Goal: Task Accomplishment & Management: Complete application form

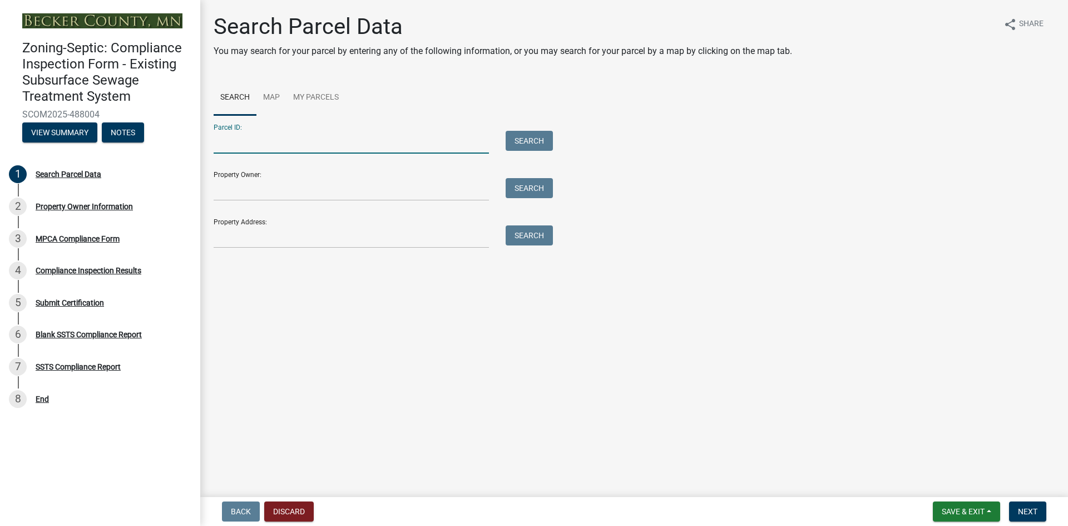
click at [323, 150] on input "Parcel ID:" at bounding box center [351, 142] width 275 height 23
paste input "080964000"
type input "080964000"
click at [540, 141] on button "Search" at bounding box center [529, 141] width 47 height 20
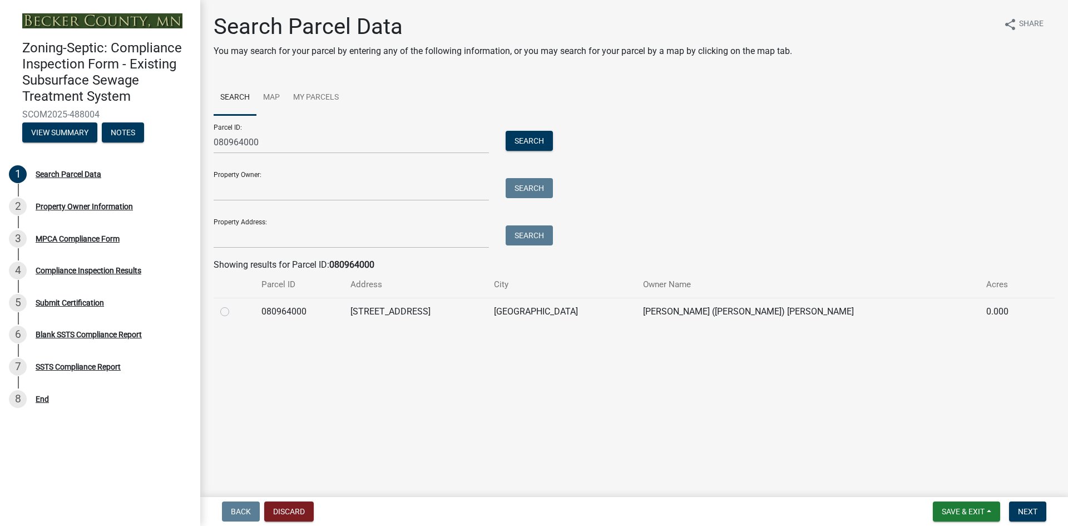
click at [234, 305] on label at bounding box center [234, 305] width 0 height 0
click at [234, 312] on input "radio" at bounding box center [237, 308] width 7 height 7
radio input "true"
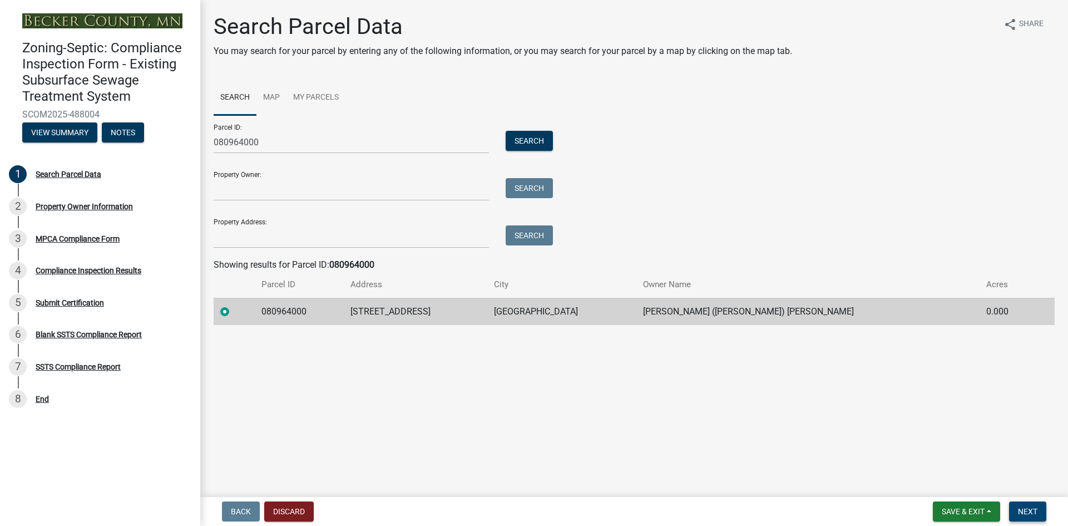
click at [1031, 508] on span "Next" at bounding box center [1027, 511] width 19 height 9
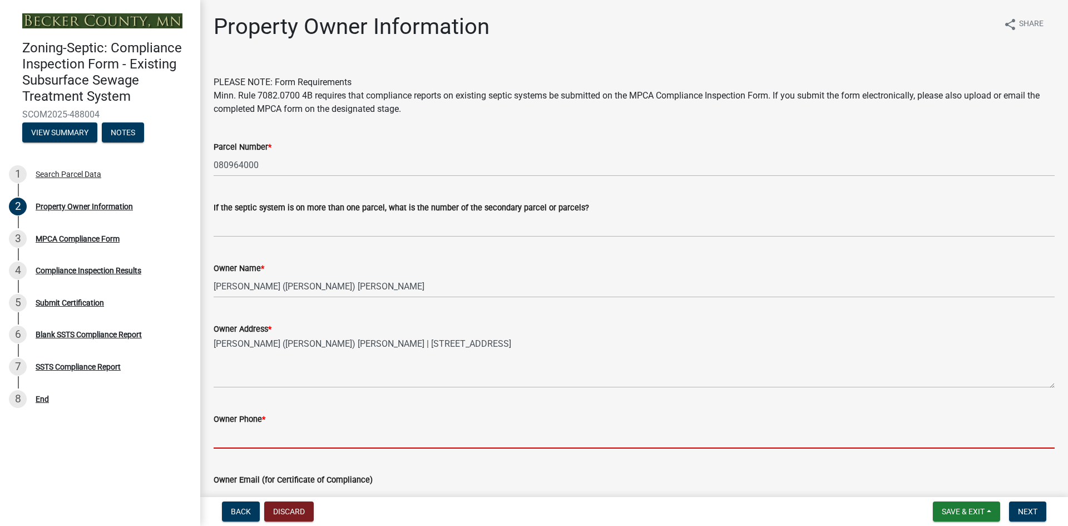
click at [236, 437] on input "Owner Phone *" at bounding box center [634, 437] width 841 height 23
paste input "[PHONE_NUMBER]"
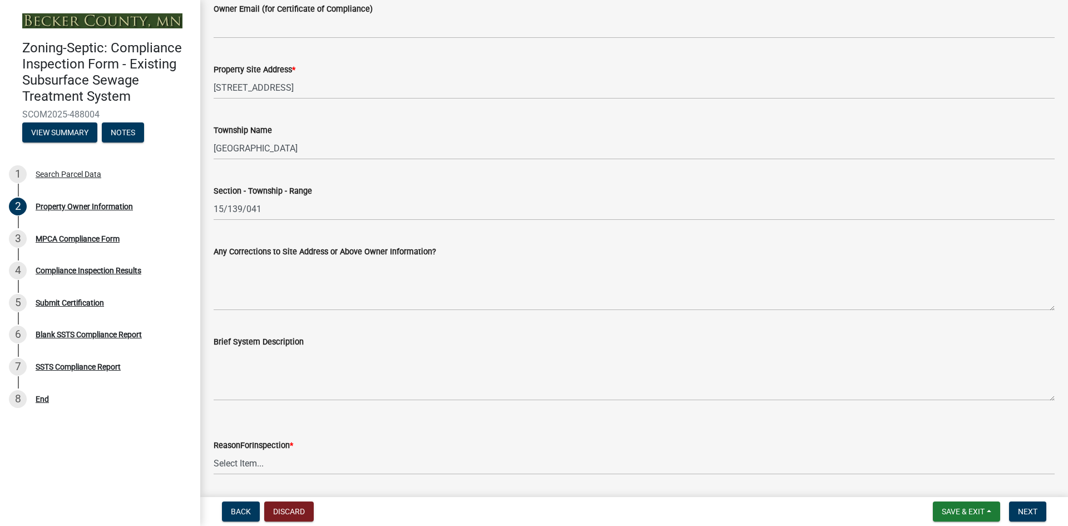
scroll to position [487, 0]
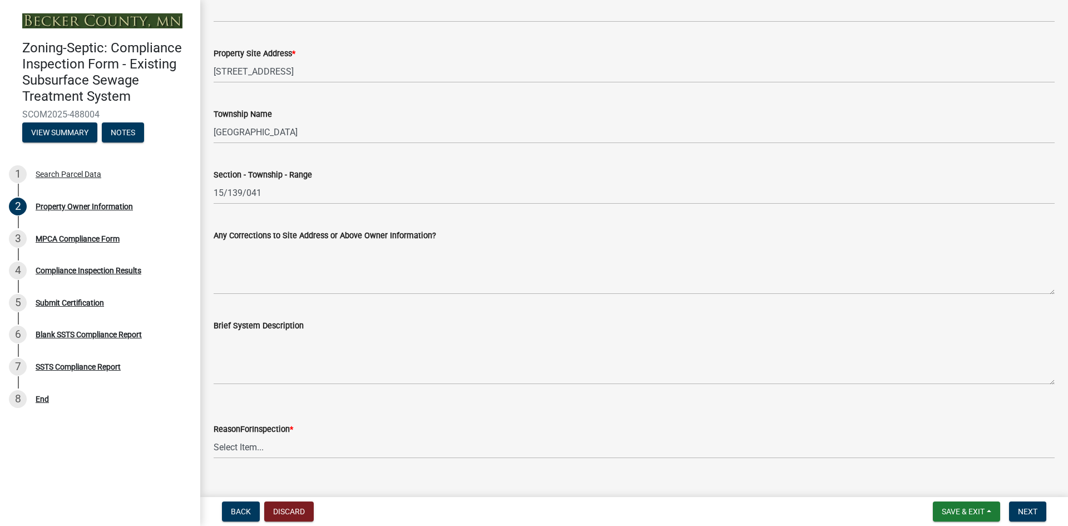
type input "[PHONE_NUMBER]"
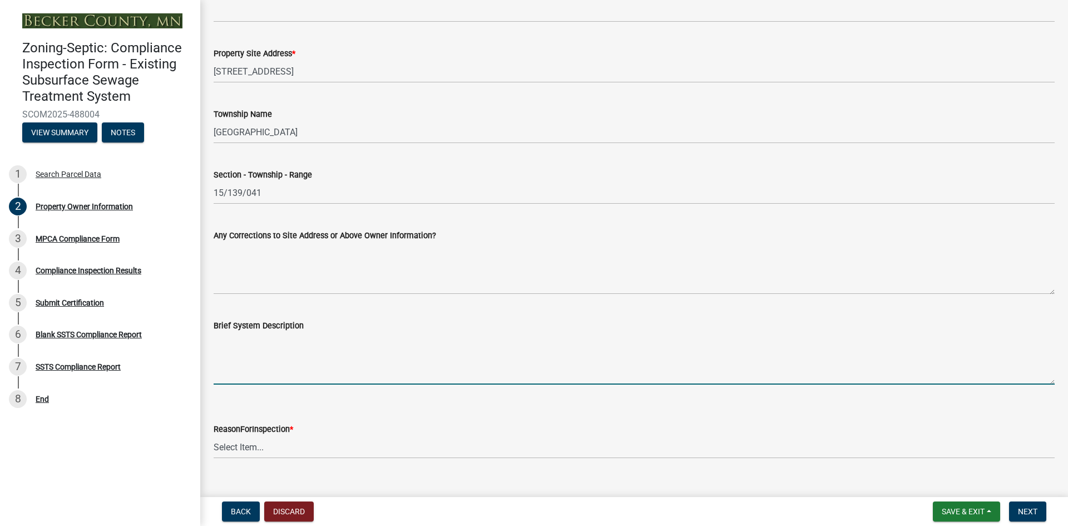
drag, startPoint x: 257, startPoint y: 370, endPoint x: 268, endPoint y: 370, distance: 10.6
click at [257, 370] on textarea "Brief System Description" at bounding box center [634, 358] width 841 height 52
paste textarea "1000 gallon concrete septic tank with pump chamber. Pumped to seepage bed."
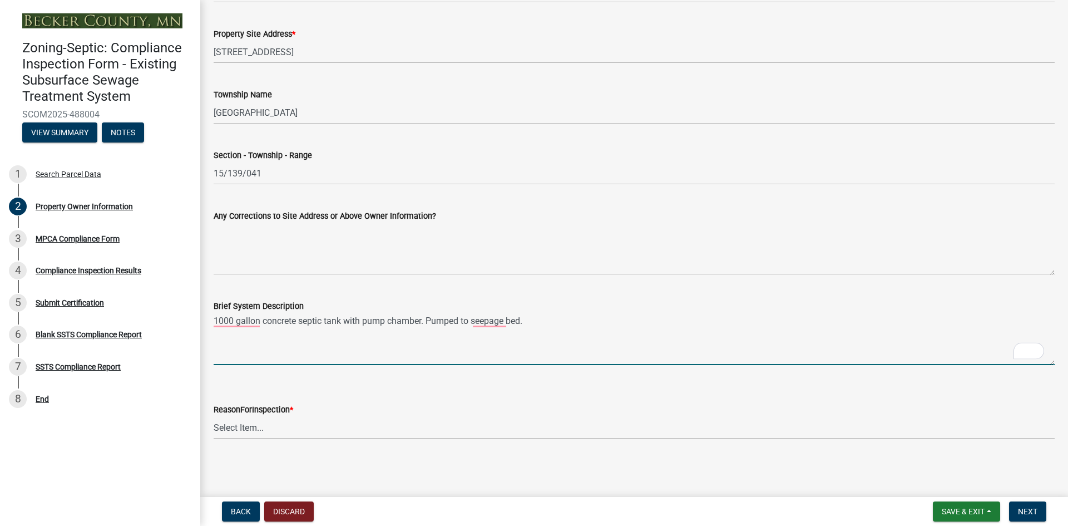
scroll to position [506, 0]
type textarea "1000 gallon concrete septic tank with pump chamber. Pumped to seepage bed."
click at [283, 431] on select "Select Item... Property Sale Lake Study Required for Permit Other" at bounding box center [634, 427] width 841 height 23
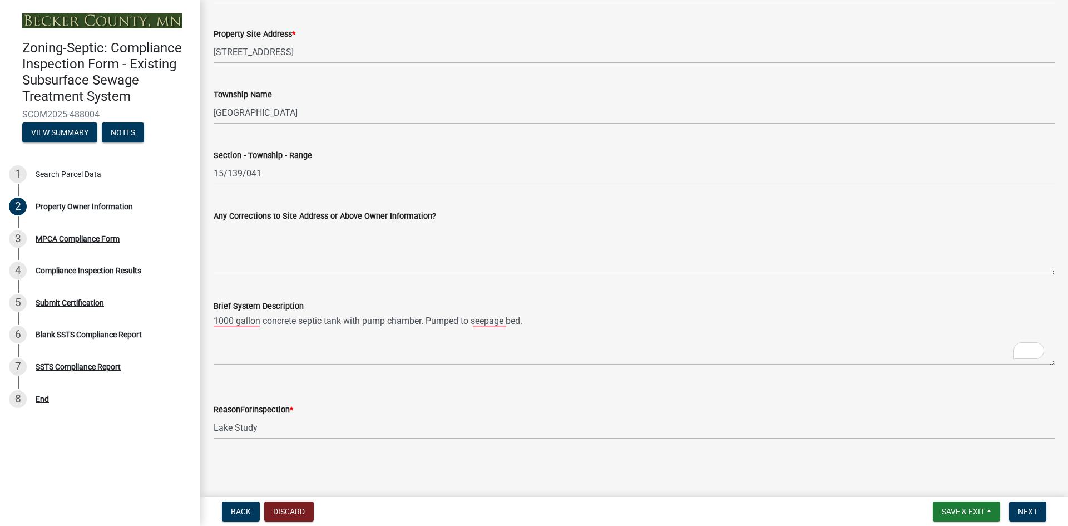
click at [214, 416] on select "Select Item... Property Sale Lake Study Required for Permit Other" at bounding box center [634, 427] width 841 height 23
select select "3e6c5637-c66b-418d-927c-69aaf39ab5a9"
click at [1028, 516] on button "Next" at bounding box center [1027, 511] width 37 height 20
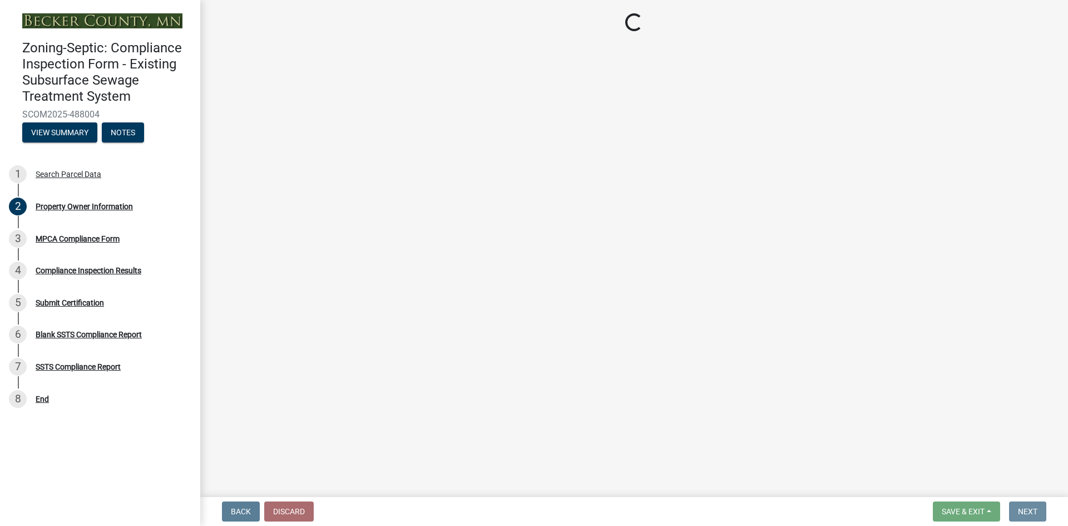
scroll to position [0, 0]
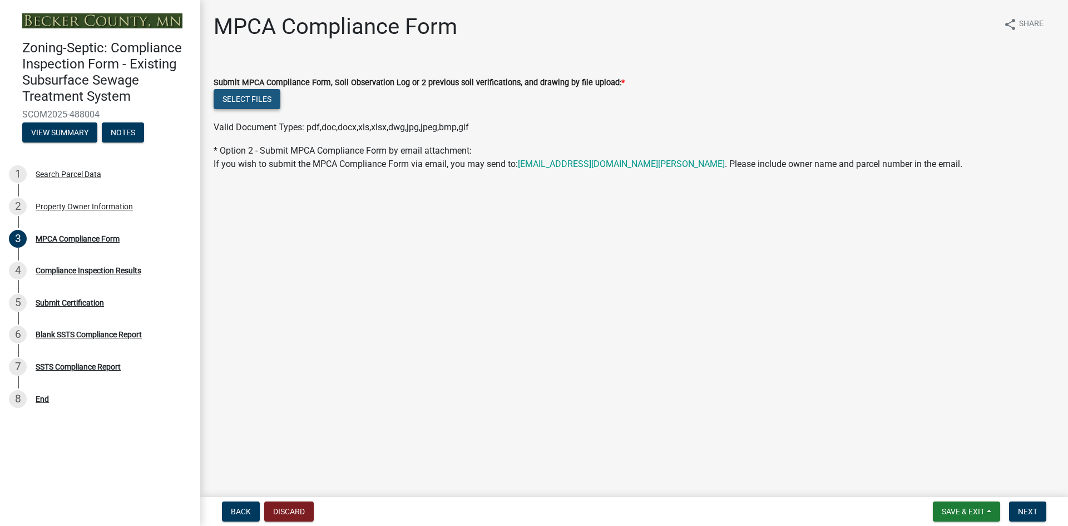
click at [263, 97] on button "Select files" at bounding box center [247, 99] width 67 height 20
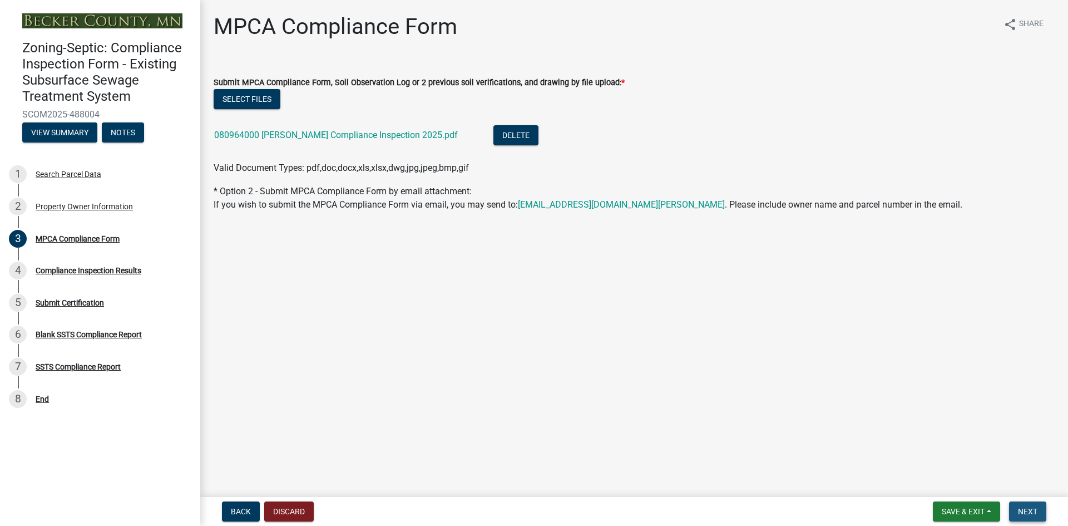
click at [1025, 513] on span "Next" at bounding box center [1027, 511] width 19 height 9
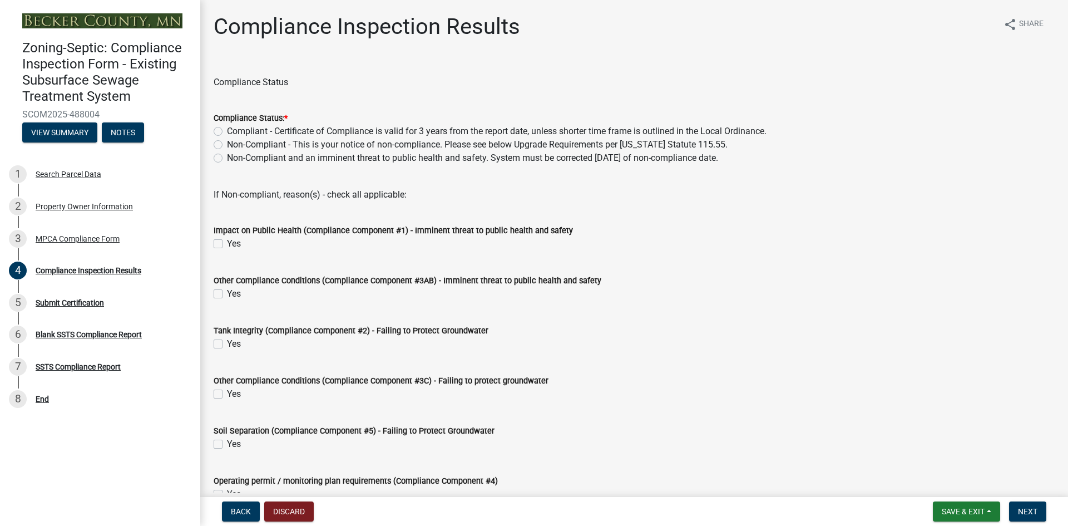
click at [227, 131] on label "Compliant - Certificate of Compliance is valid for 3 years from the report date…" at bounding box center [497, 131] width 540 height 13
click at [227, 131] on input "Compliant - Certificate of Compliance is valid for 3 years from the report date…" at bounding box center [230, 128] width 7 height 7
radio input "true"
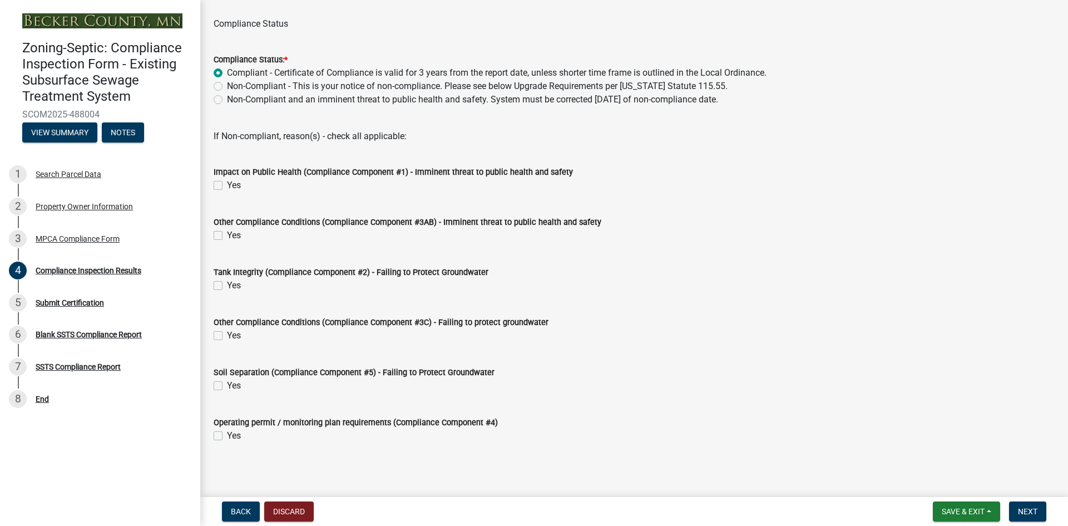
scroll to position [62, 0]
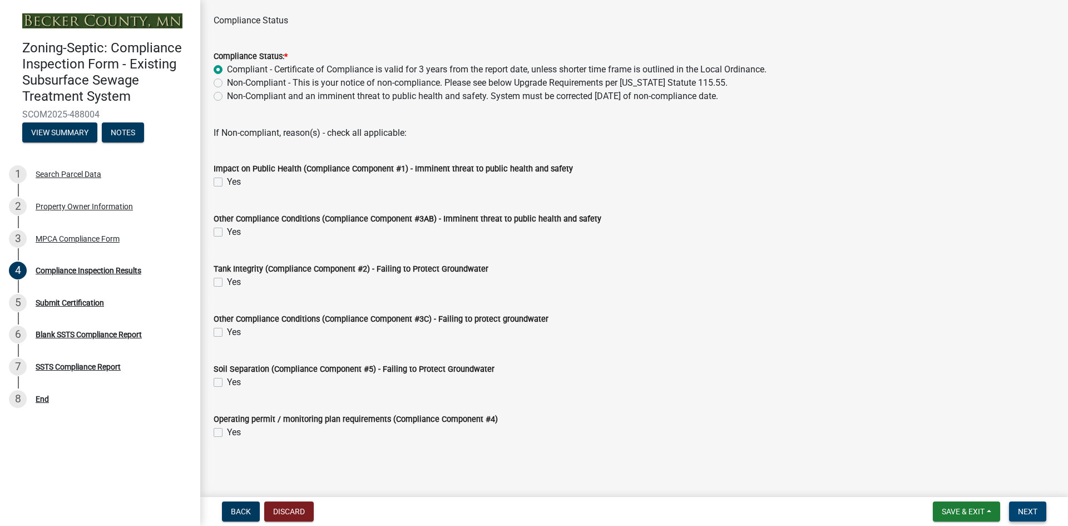
click at [1016, 507] on button "Next" at bounding box center [1027, 511] width 37 height 20
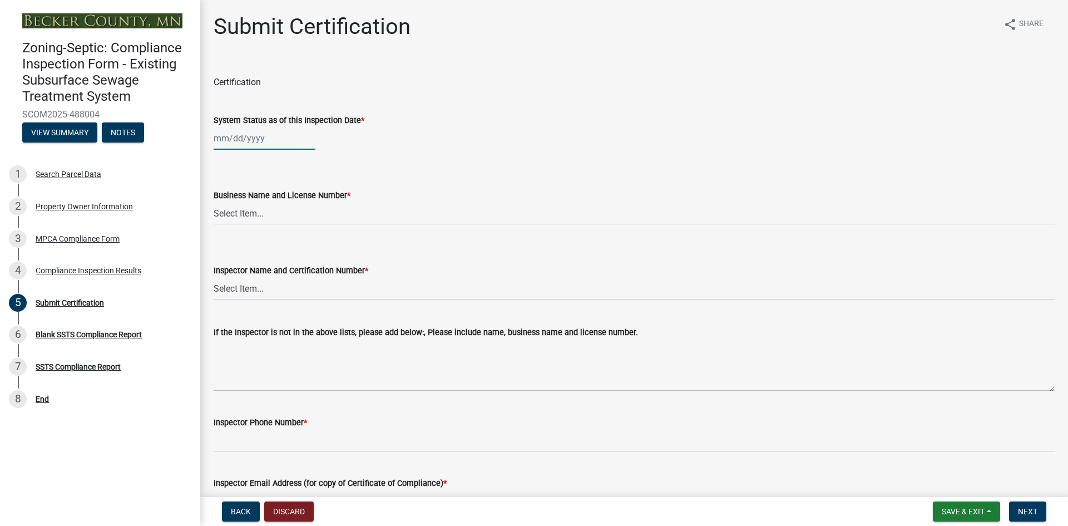
click at [235, 139] on div at bounding box center [265, 138] width 102 height 23
select select "10"
select select "2025"
click at [293, 199] on div "3" at bounding box center [296, 198] width 18 height 18
type input "[DATE]"
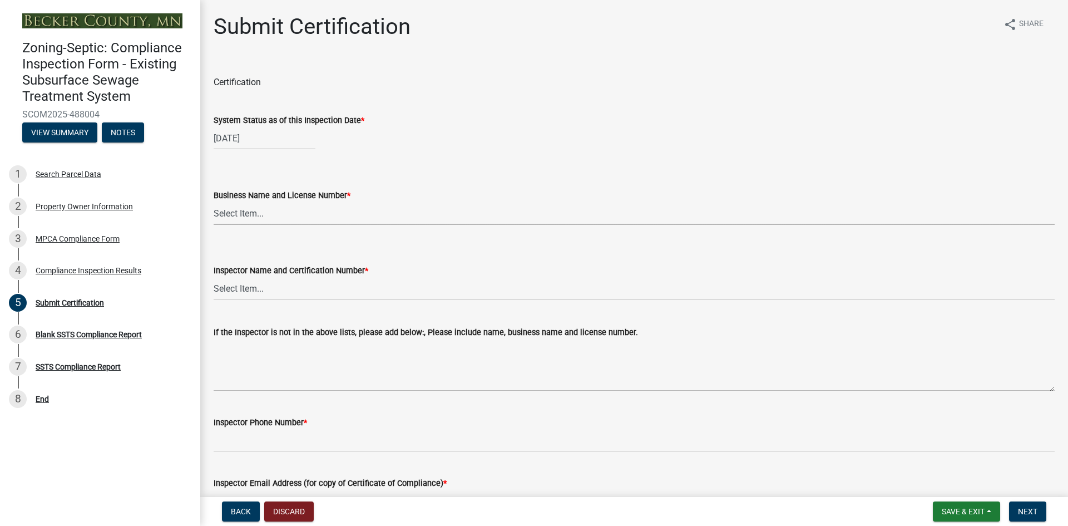
click at [270, 216] on select "Select Item... OTHER – Not listed (please add in next field and we will add to …" at bounding box center [634, 213] width 841 height 23
click at [214, 202] on select "Select Item... OTHER – Not listed (please add in next field and we will add to …" at bounding box center [634, 213] width 841 height 23
select select "2b738330-48aa-4409-96d6-d0693f9735a1"
click at [262, 293] on select "Select Item... OTHER – Not listed (please add in next field and we will add to …" at bounding box center [634, 288] width 841 height 23
click at [214, 277] on select "Select Item... OTHER – Not listed (please add in next field and we will add to …" at bounding box center [634, 288] width 841 height 23
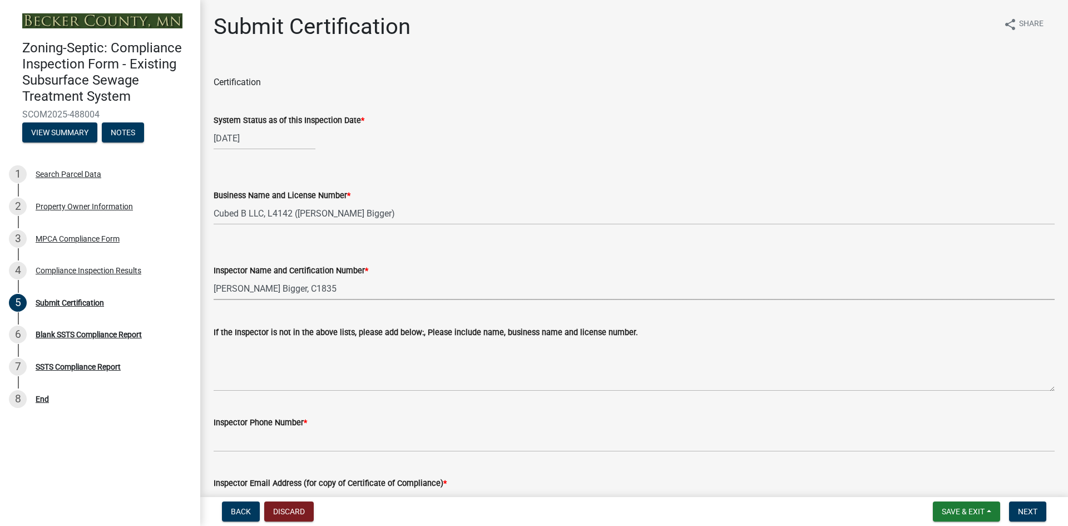
select select "4b2e459e-5176-4601-b2cf-d4e2936ebc18"
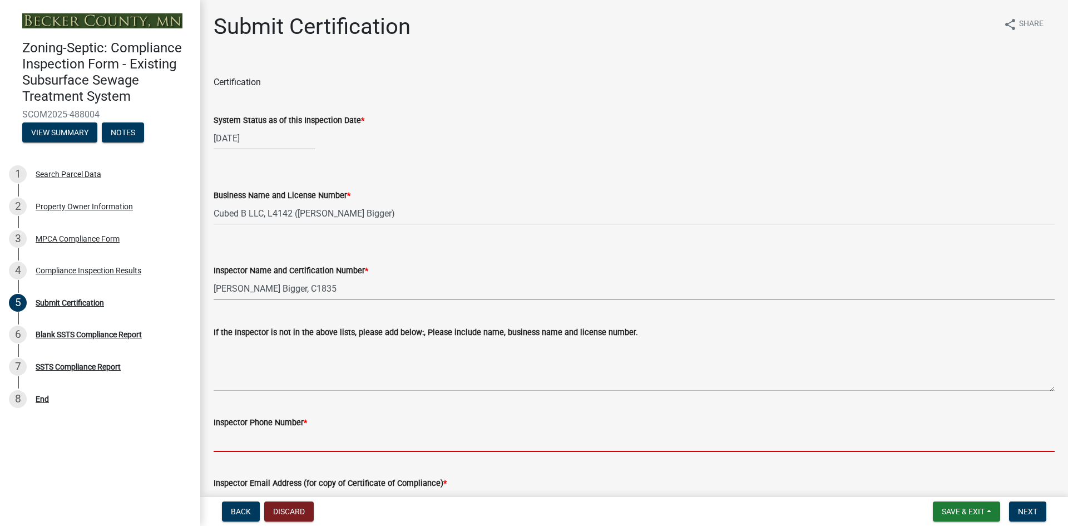
click at [267, 442] on input "Inspector Phone Number *" at bounding box center [634, 440] width 841 height 23
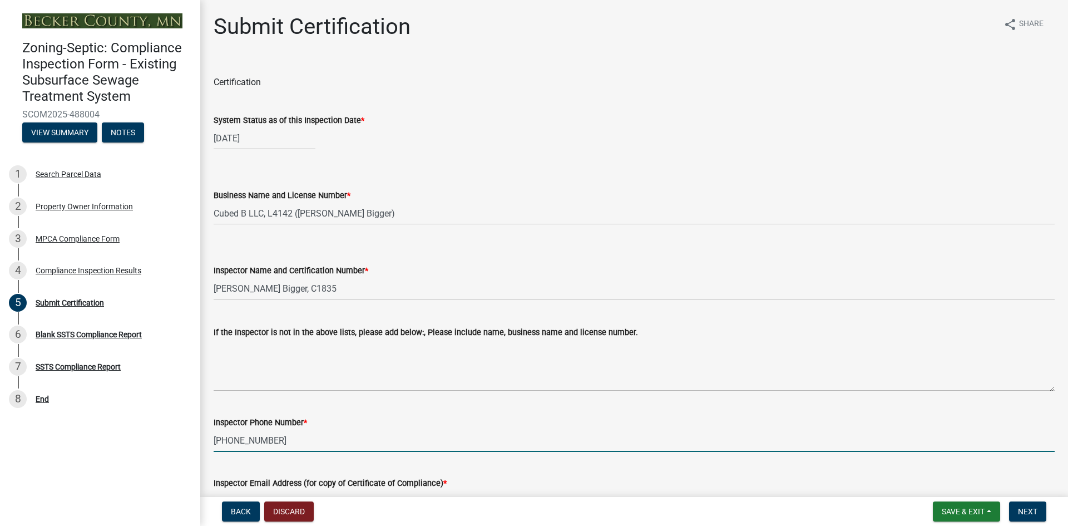
type input "[PHONE_NUMBER]"
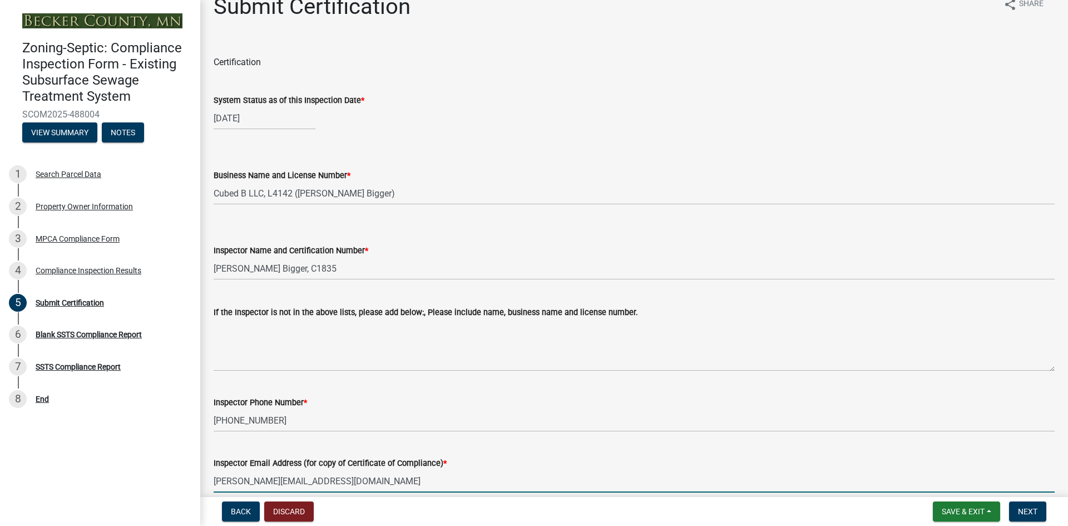
type input "[PERSON_NAME][EMAIL_ADDRESS][DOMAIN_NAME]"
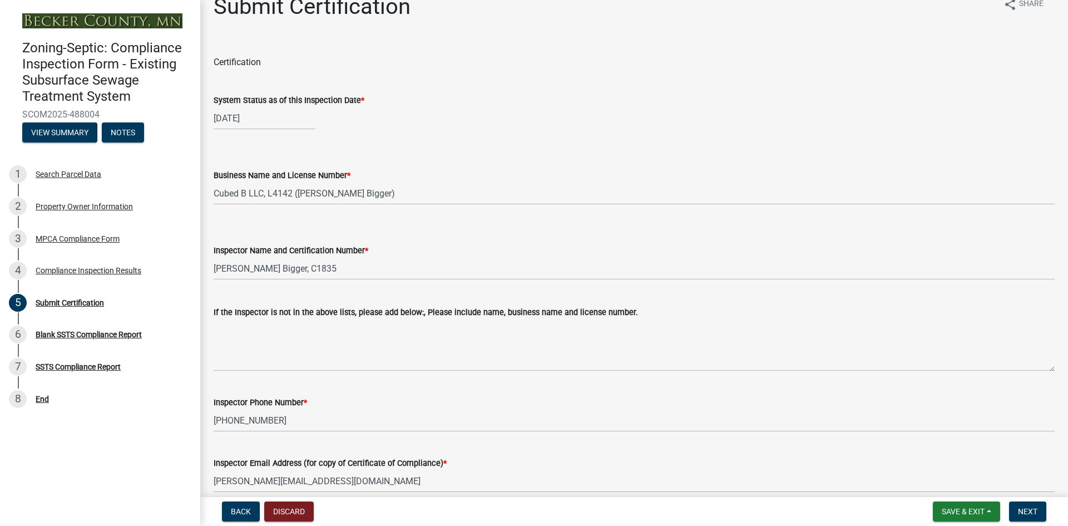
scroll to position [278, 0]
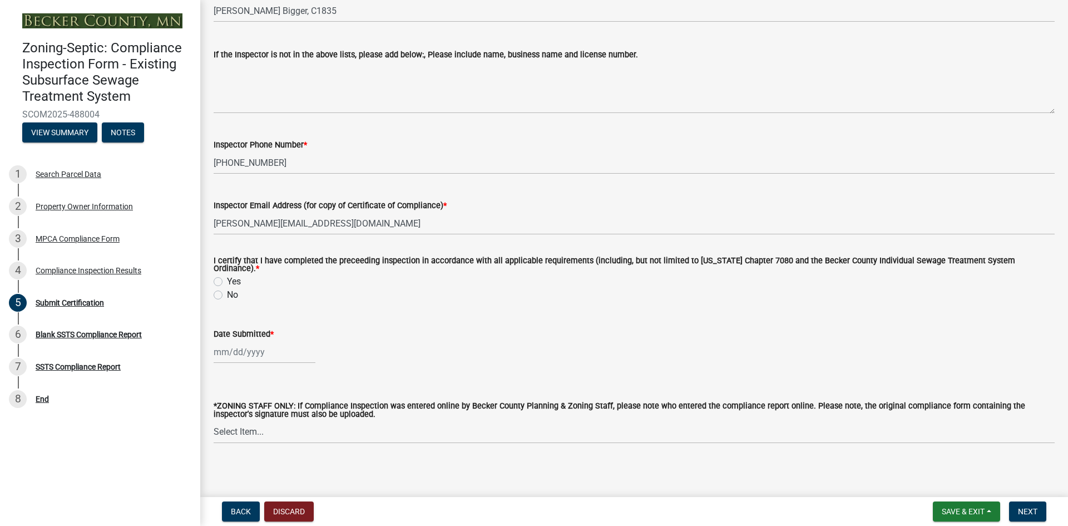
click at [227, 280] on label "Yes" at bounding box center [234, 281] width 14 height 13
click at [227, 280] on input "Yes" at bounding box center [230, 278] width 7 height 7
radio input "true"
click at [228, 348] on div at bounding box center [265, 351] width 102 height 23
select select "10"
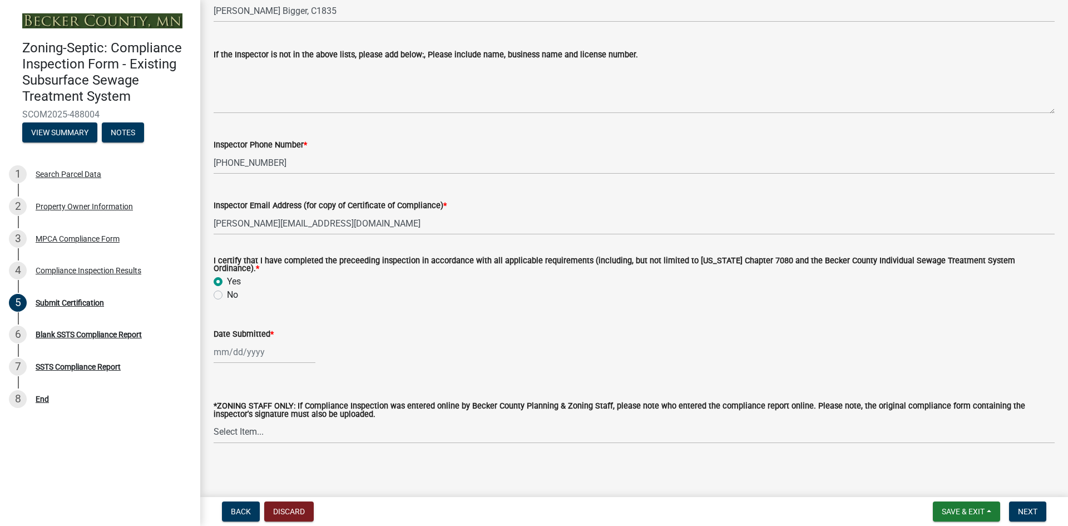
select select "2025"
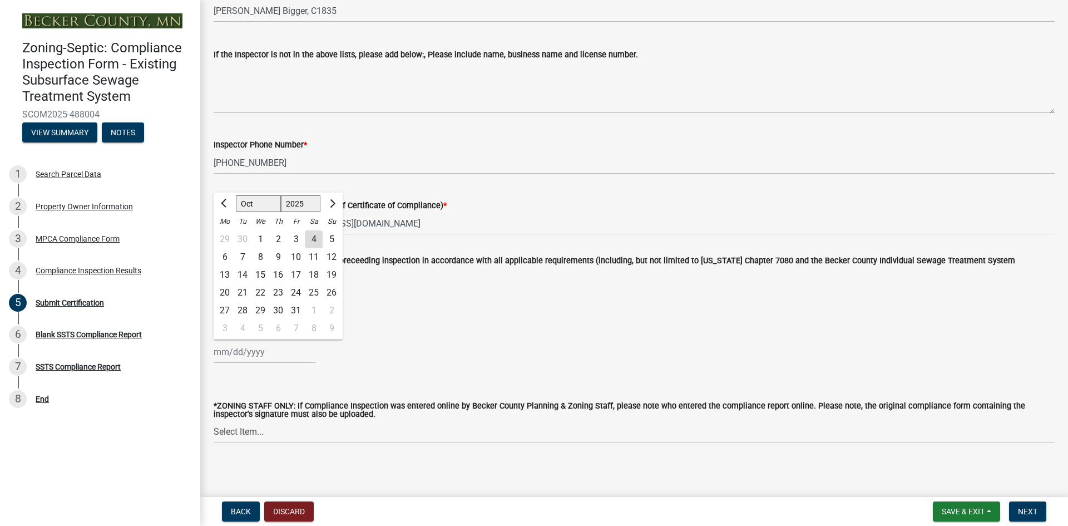
click at [313, 238] on div "4" at bounding box center [314, 239] width 18 height 18
type input "[DATE]"
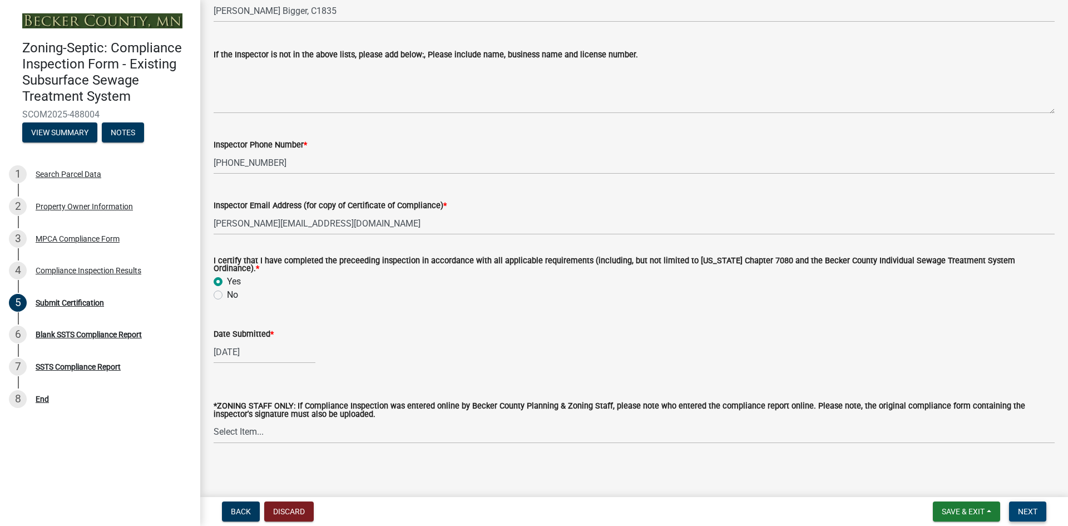
click at [1019, 510] on span "Next" at bounding box center [1027, 511] width 19 height 9
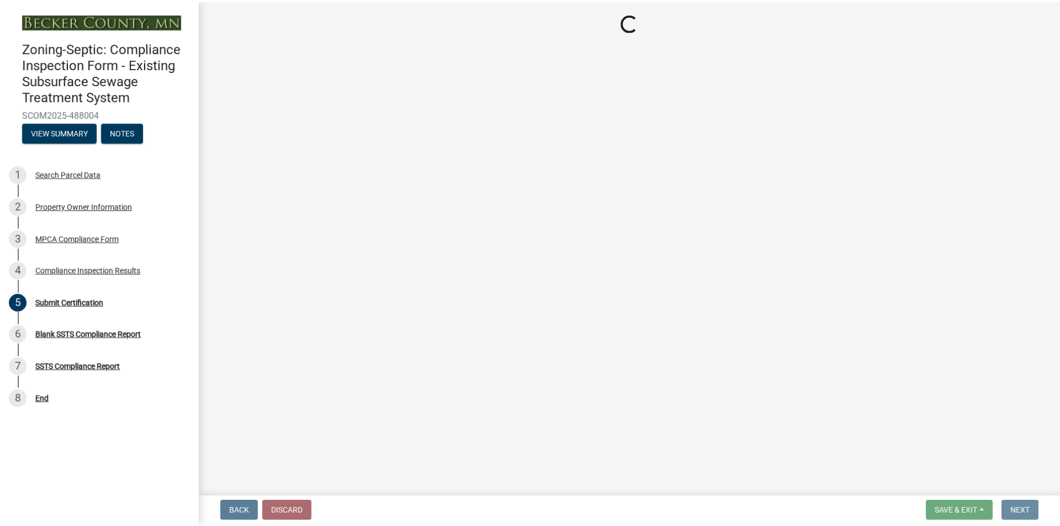
scroll to position [0, 0]
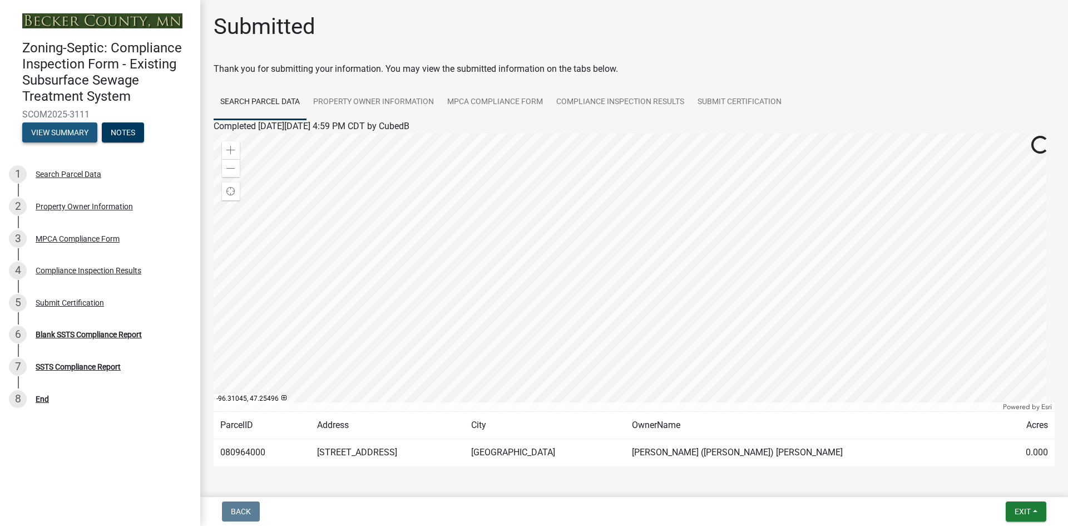
click at [50, 132] on button "View Summary" at bounding box center [59, 132] width 75 height 20
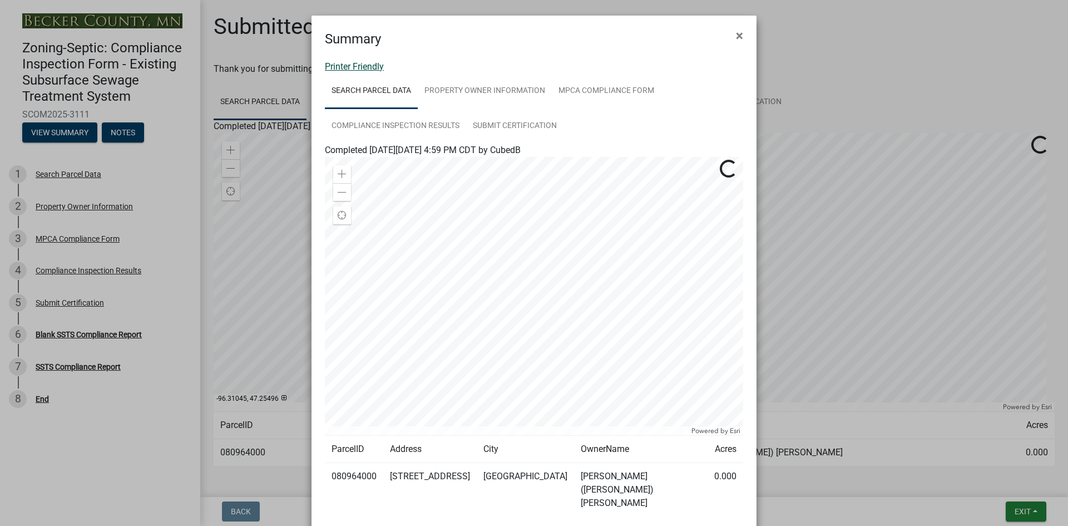
click at [357, 68] on link "Printer Friendly" at bounding box center [354, 66] width 59 height 11
click at [736, 36] on span "×" at bounding box center [739, 36] width 7 height 16
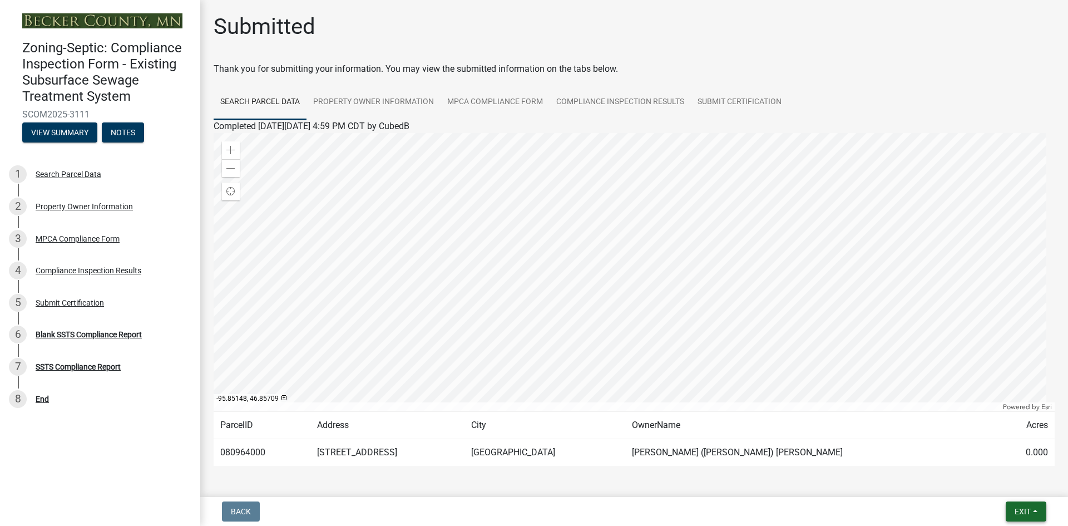
click at [1025, 507] on span "Exit" at bounding box center [1023, 511] width 16 height 9
click at [1000, 486] on button "Save & Exit" at bounding box center [1001, 482] width 89 height 27
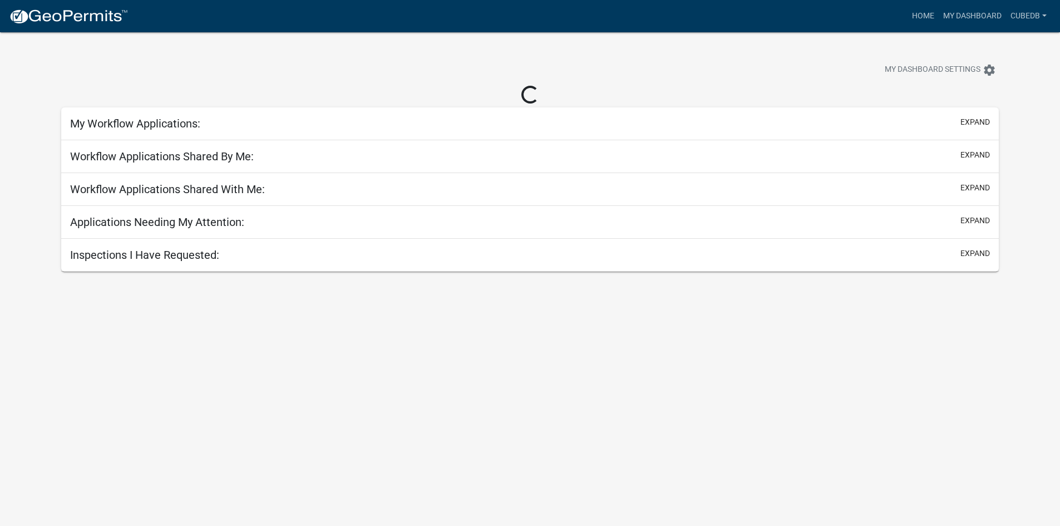
select select "3: 100"
